Goal: Task Accomplishment & Management: Manage account settings

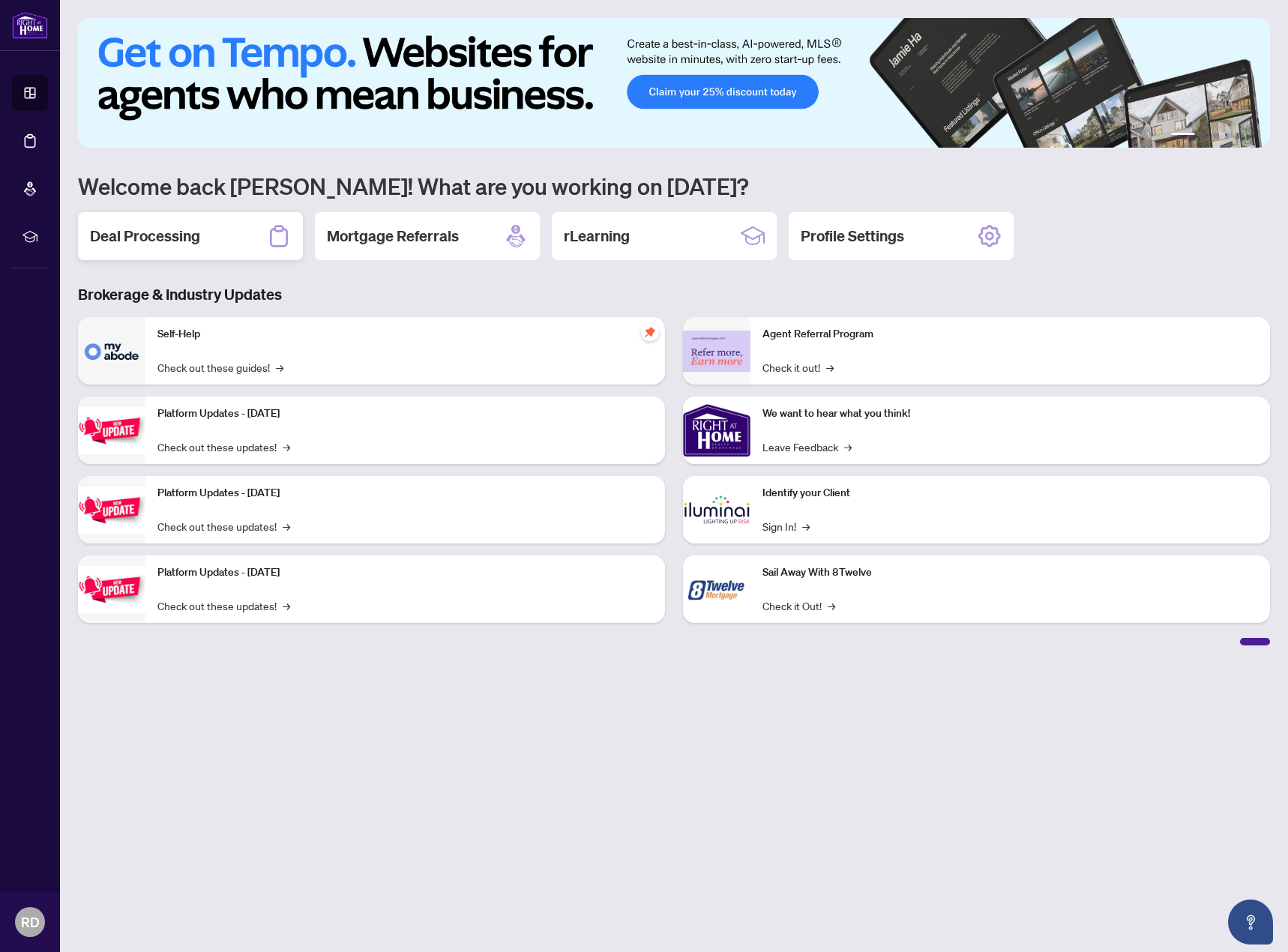
click at [188, 232] on h2 "Deal Processing" at bounding box center [144, 237] width 110 height 21
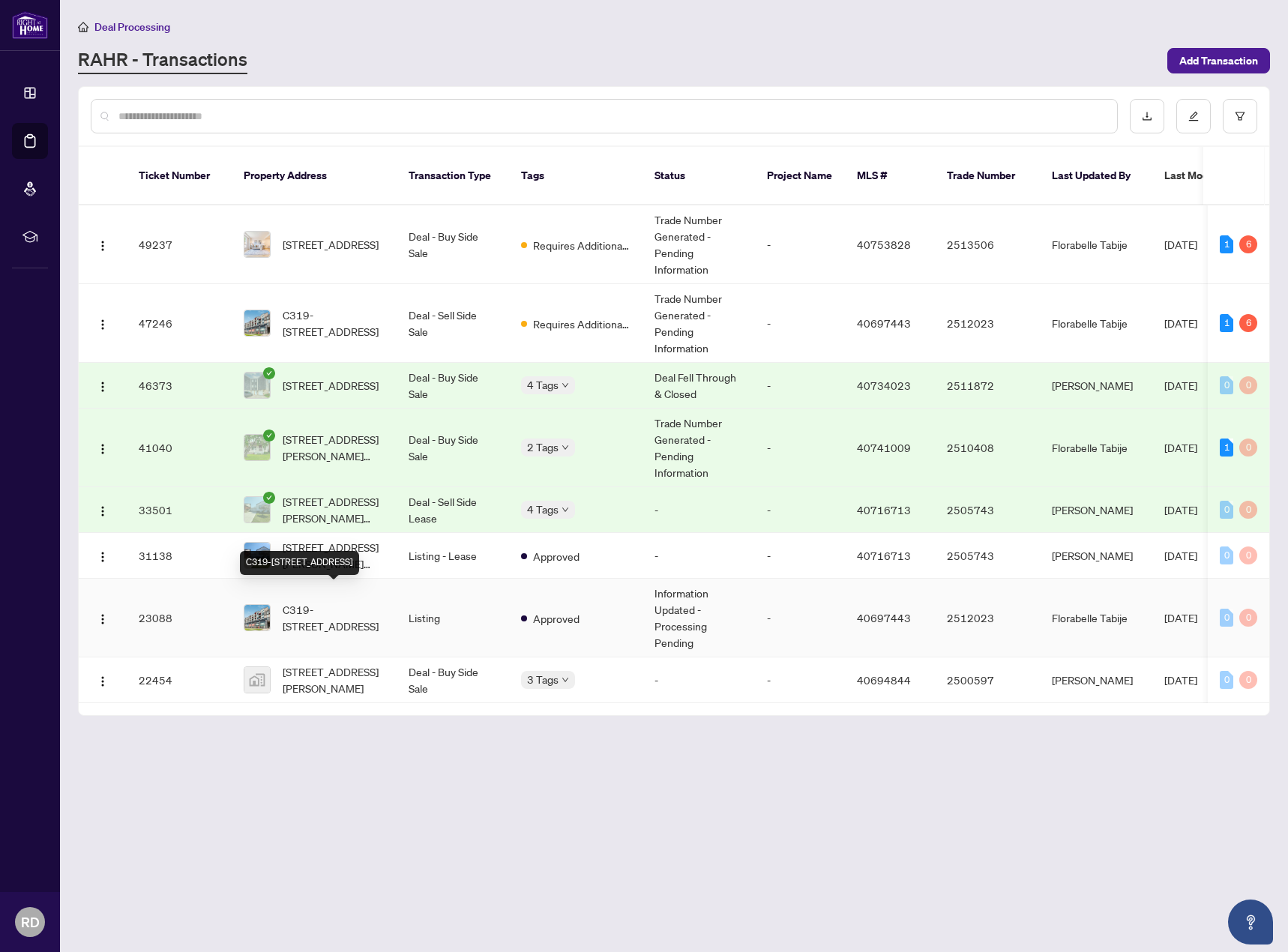
click at [362, 601] on span "C319-[STREET_ADDRESS]" at bounding box center [334, 618] width 102 height 33
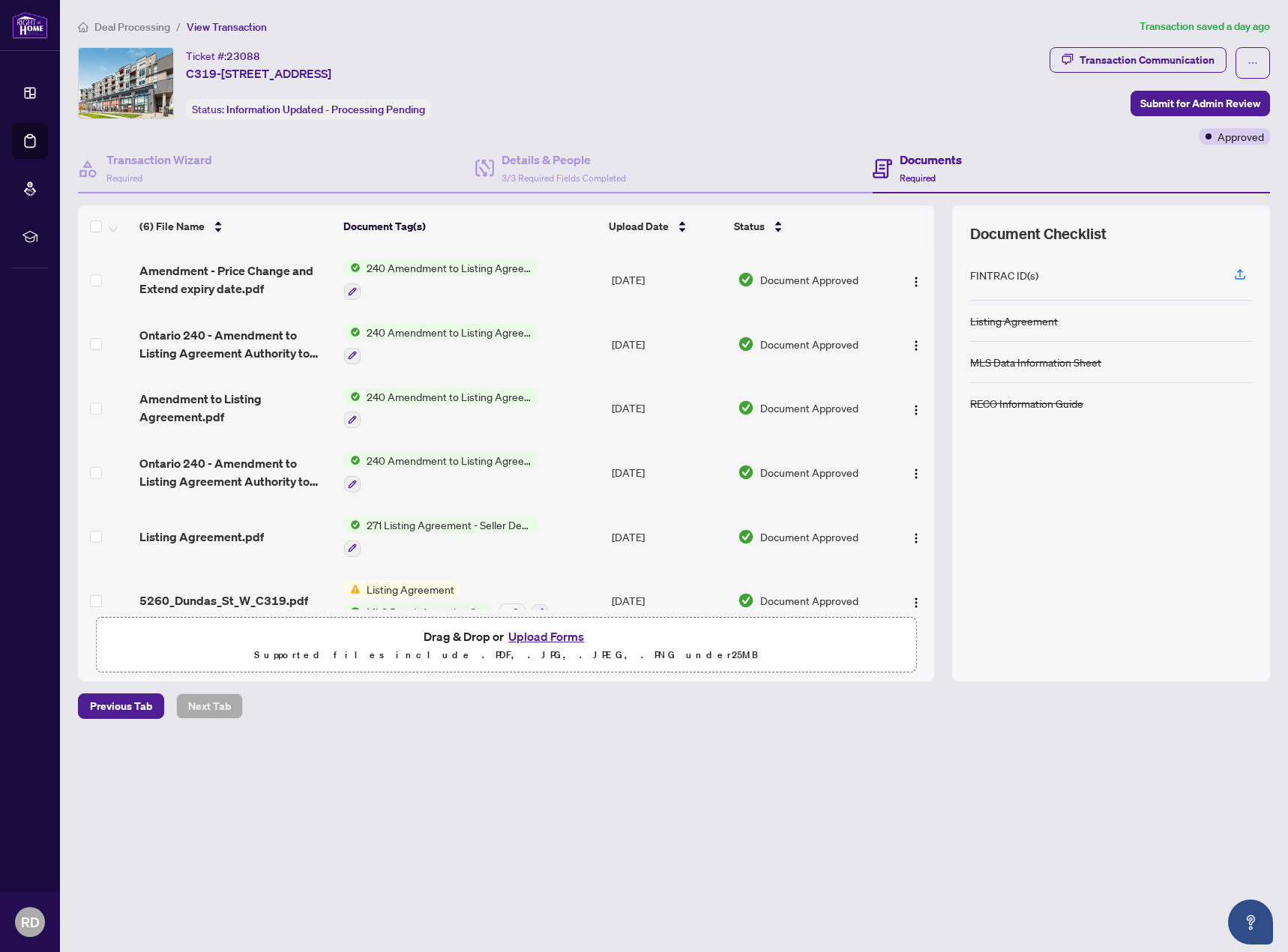
click at [454, 271] on span "240 Amendment to Listing Agreement - Authority to Offer for Sale Price Change/E…" at bounding box center [449, 268] width 178 height 16
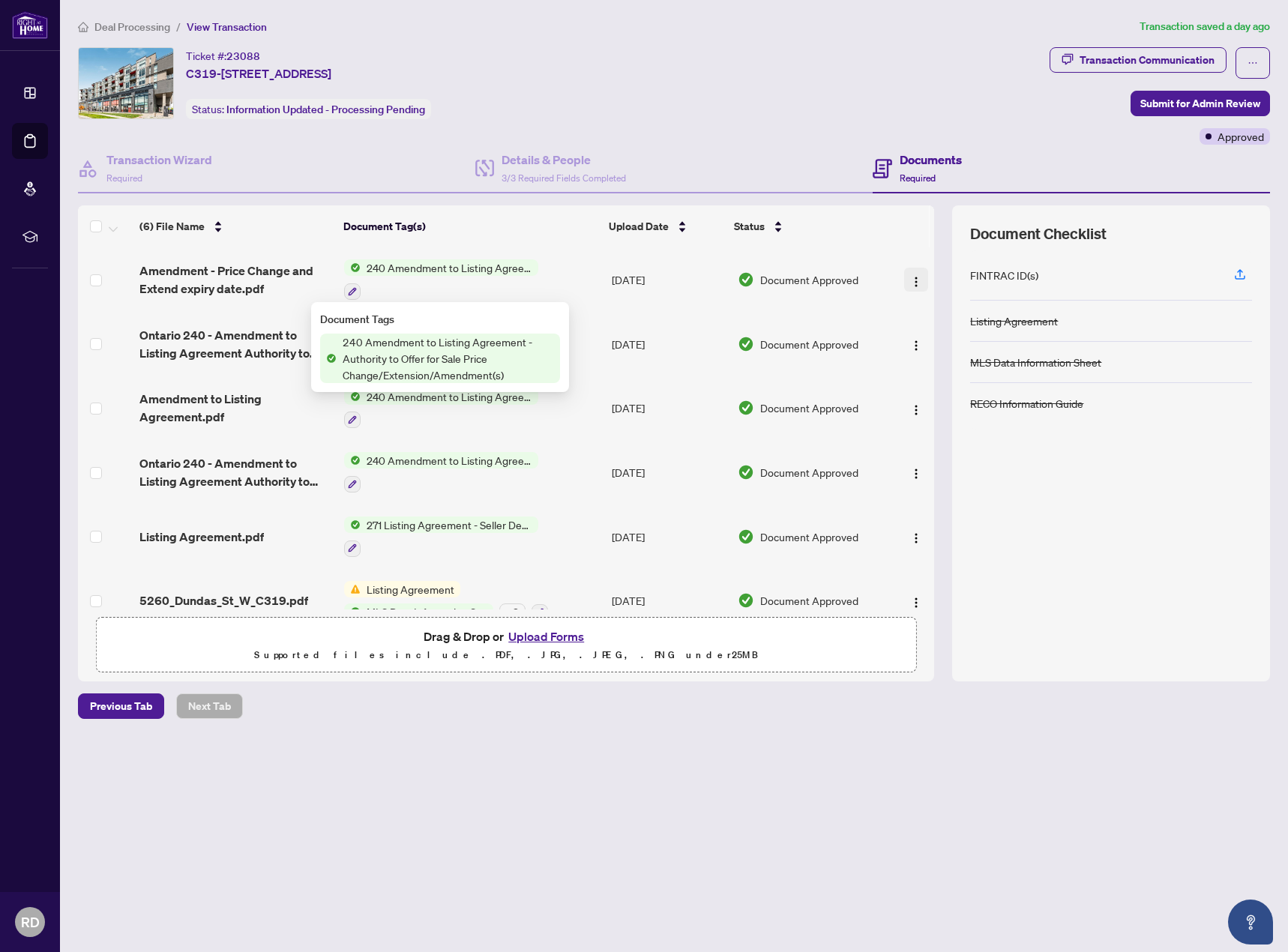
click at [905, 276] on button "button" at bounding box center [916, 279] width 24 height 24
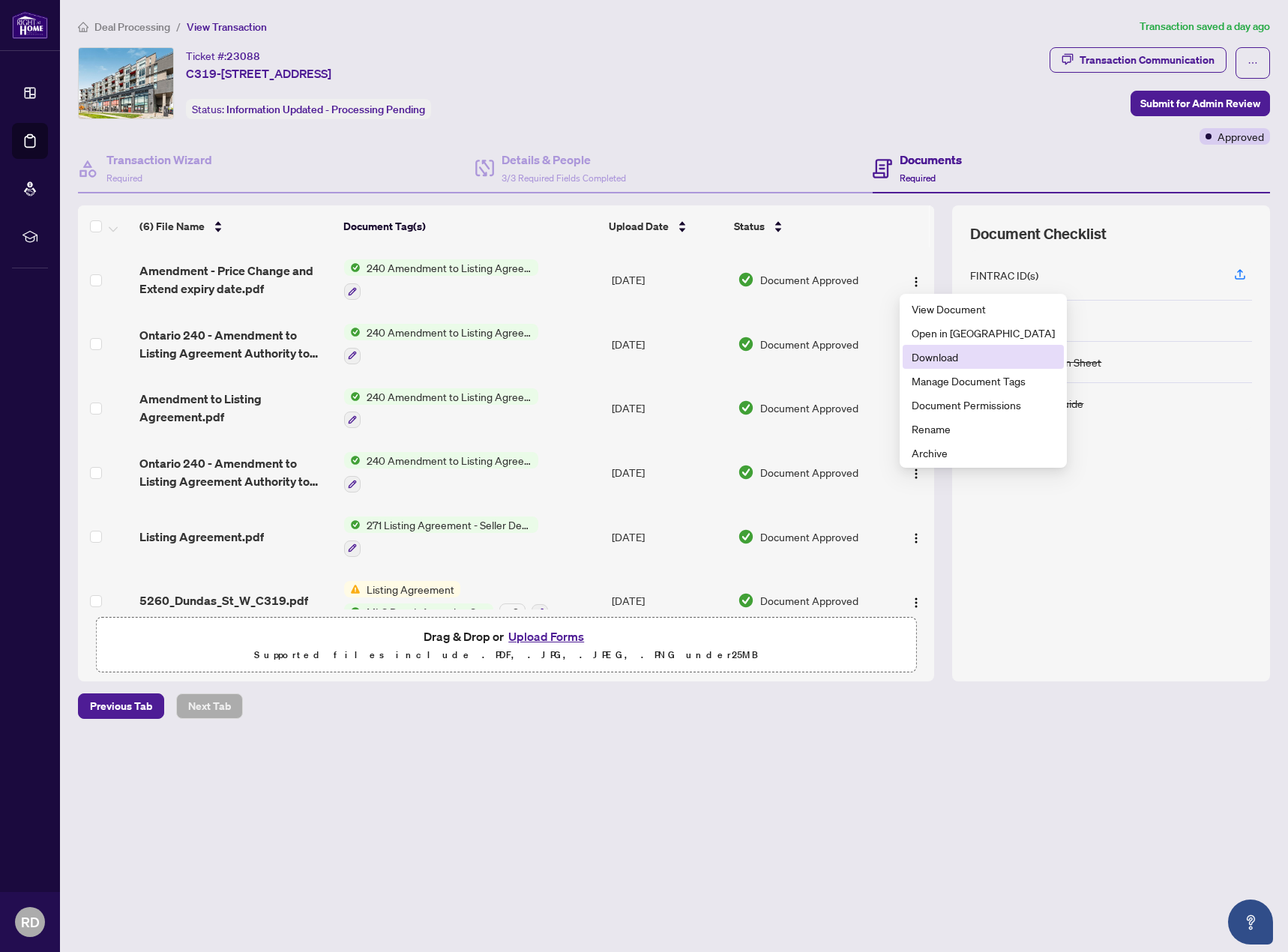
click at [941, 355] on span "Download" at bounding box center [984, 356] width 144 height 16
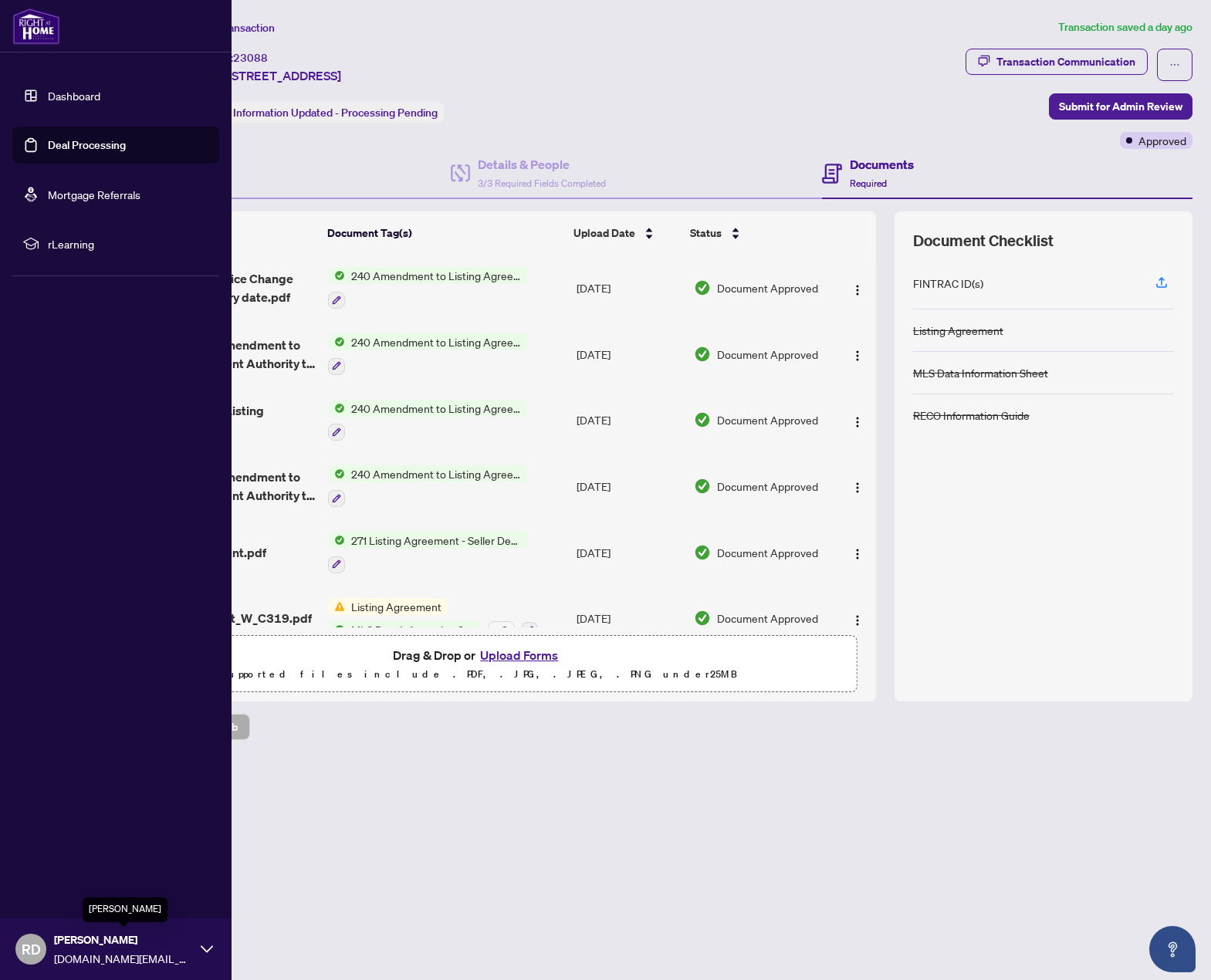
click at [119, 952] on span "[DOMAIN_NAME][EMAIL_ADDRESS][DOMAIN_NAME]" at bounding box center [123, 958] width 139 height 17
click at [84, 860] on button "Logout" at bounding box center [116, 857] width 207 height 26
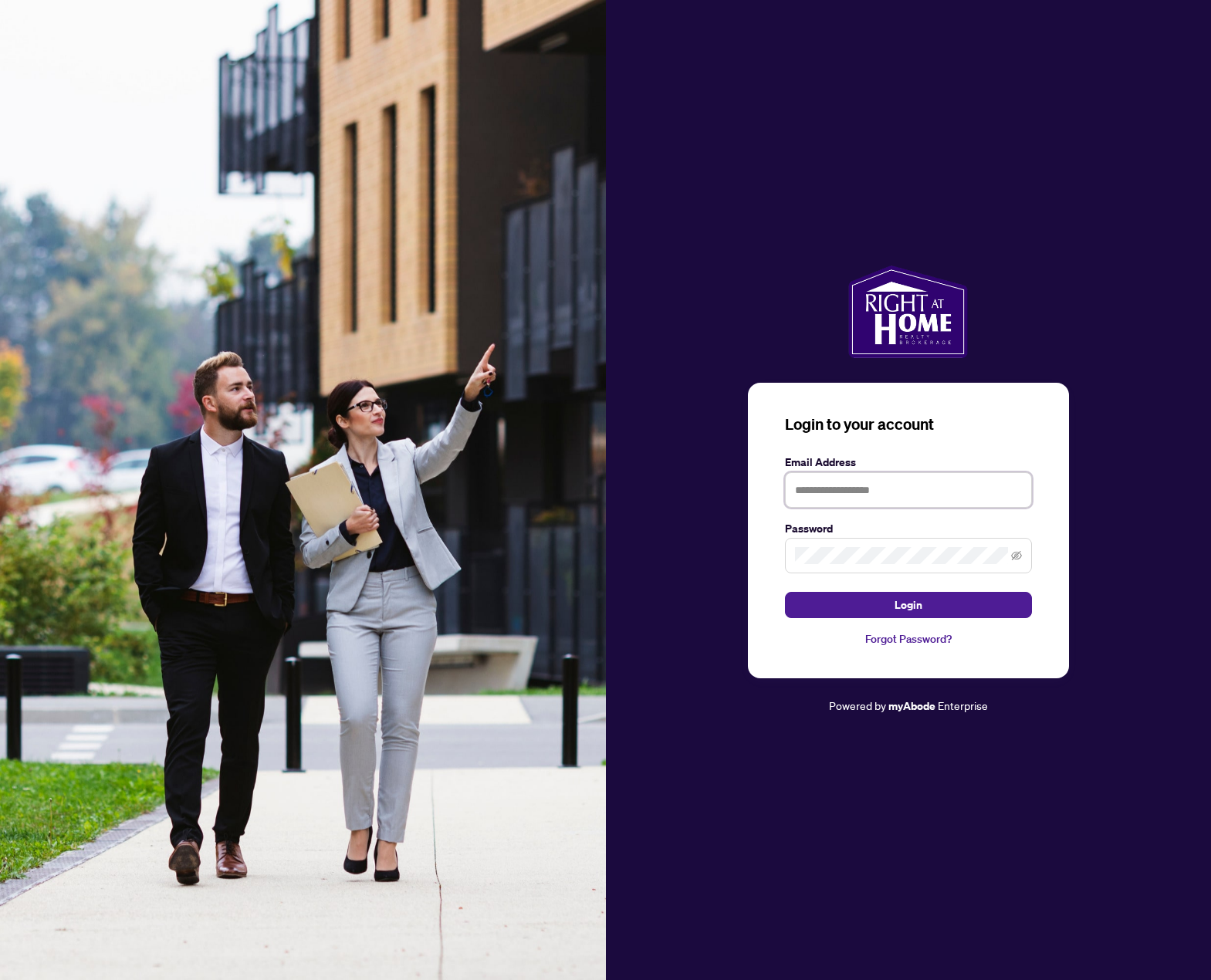
type input "**********"
